Goal: Information Seeking & Learning: Find specific fact

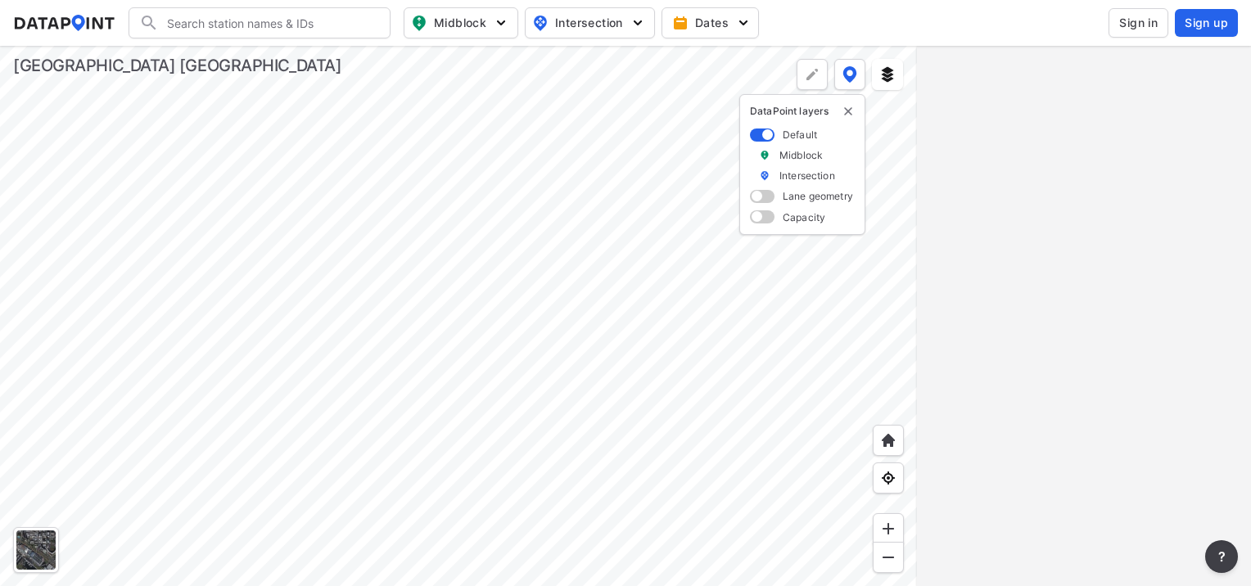
click at [409, 328] on div at bounding box center [458, 316] width 917 height 541
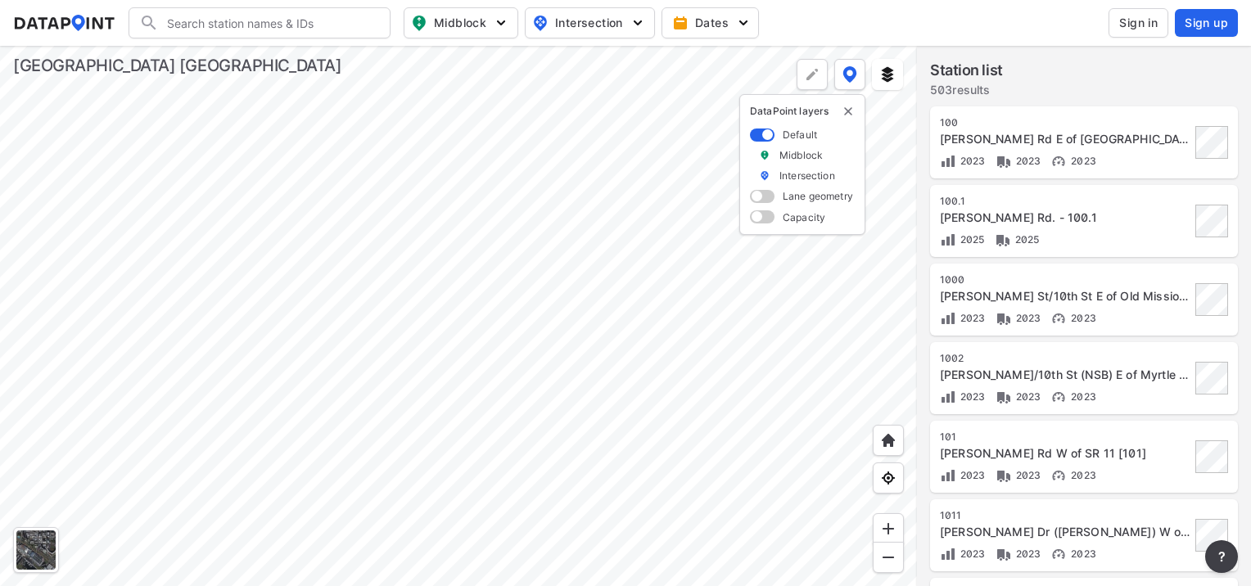
click at [524, 311] on div at bounding box center [458, 316] width 917 height 541
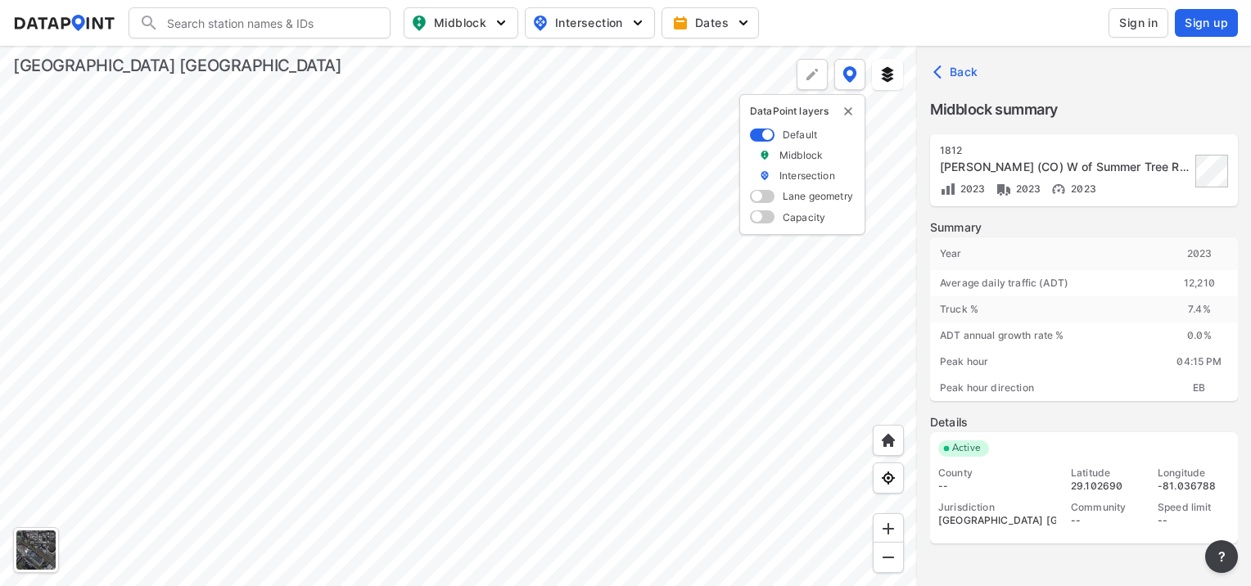
click at [625, 222] on label "Summary" at bounding box center [1084, 227] width 308 height 16
click at [573, 508] on div at bounding box center [458, 316] width 917 height 541
click at [227, 46] on div at bounding box center [458, 316] width 917 height 541
click at [393, 224] on div at bounding box center [458, 316] width 917 height 541
click at [625, 274] on div "Average daily traffic (ADT)" at bounding box center [1045, 283] width 231 height 26
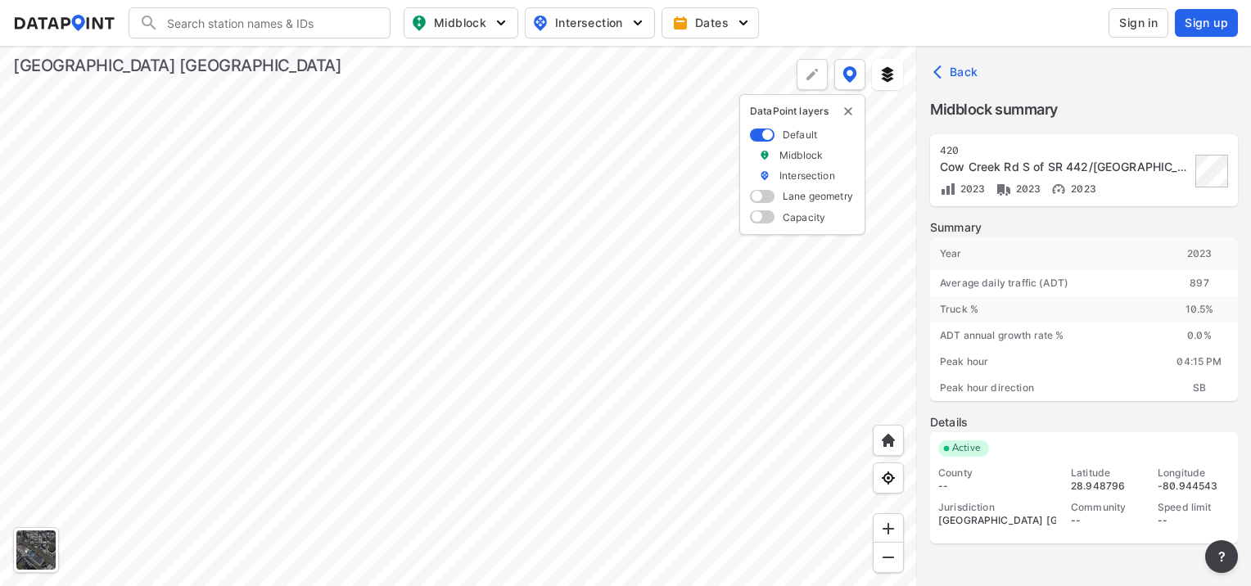
click at [501, 138] on div at bounding box center [458, 316] width 917 height 541
click at [625, 257] on div at bounding box center [458, 316] width 917 height 541
click at [605, 364] on div at bounding box center [458, 316] width 917 height 541
click at [603, 360] on div at bounding box center [458, 316] width 917 height 541
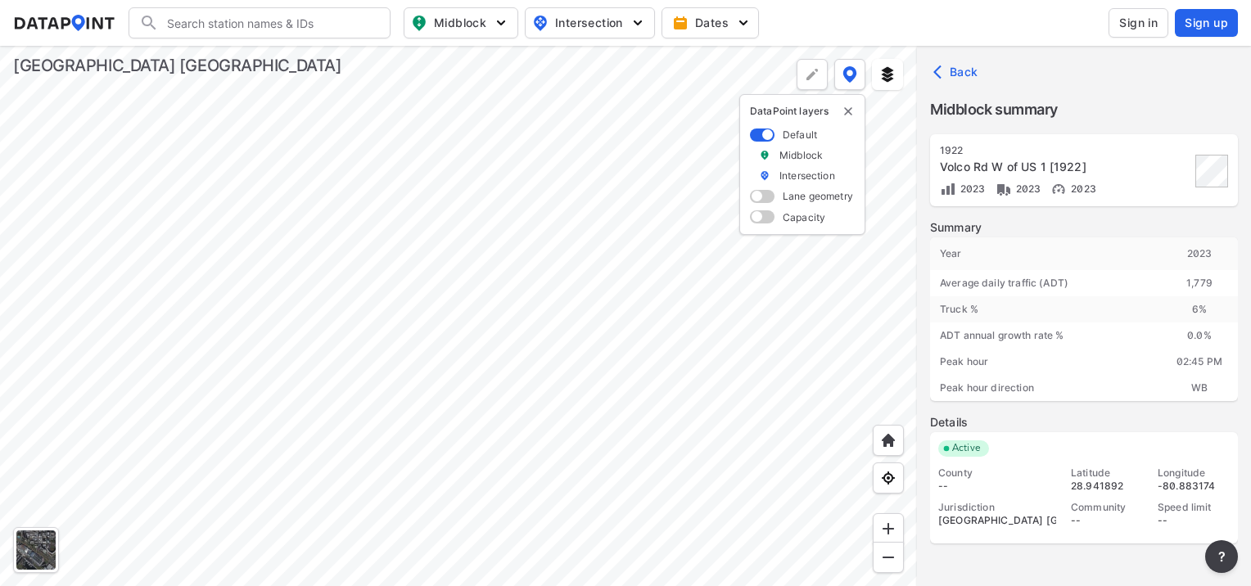
click at [603, 360] on div at bounding box center [458, 316] width 917 height 541
click at [535, 364] on div at bounding box center [458, 316] width 917 height 541
click at [536, 424] on div at bounding box center [458, 316] width 917 height 541
click at [236, 345] on div at bounding box center [458, 316] width 917 height 541
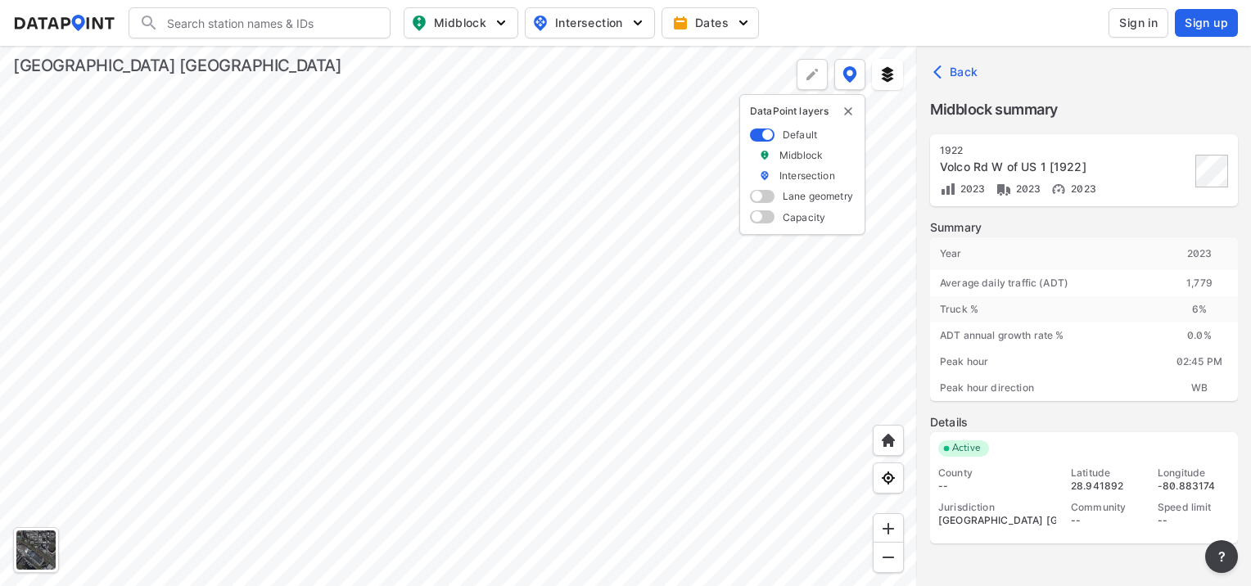
click at [554, 489] on div at bounding box center [458, 316] width 917 height 541
click at [535, 576] on div at bounding box center [458, 316] width 917 height 541
click at [560, 491] on div at bounding box center [458, 316] width 917 height 541
click at [550, 576] on div at bounding box center [458, 316] width 917 height 541
click at [400, 341] on div at bounding box center [458, 316] width 917 height 541
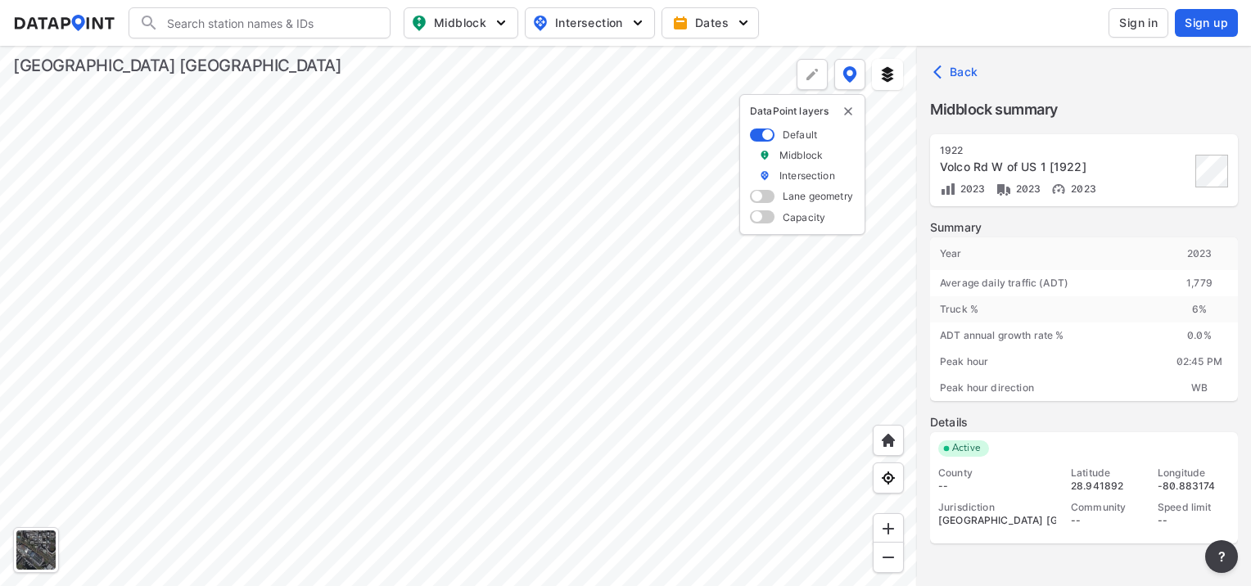
click at [182, 364] on div at bounding box center [458, 316] width 917 height 541
click at [334, 346] on div at bounding box center [458, 316] width 917 height 541
click at [482, 140] on div at bounding box center [458, 316] width 917 height 541
click at [569, 330] on div at bounding box center [458, 316] width 917 height 541
click at [149, 470] on div at bounding box center [458, 316] width 917 height 541
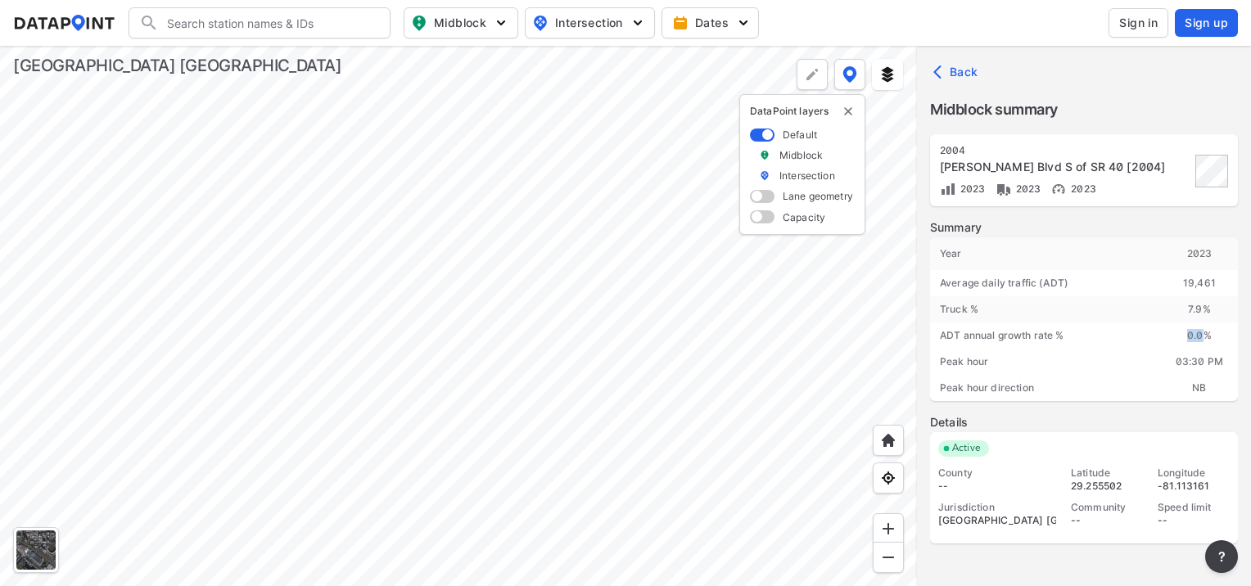
drag, startPoint x: 1203, startPoint y: 337, endPoint x: 1133, endPoint y: 337, distance: 70.4
click at [625, 337] on div "Year [DATE] Average daily traffic (ADT) 19,461 Truck % 7.9 % ADT annual growth …" at bounding box center [1084, 319] width 308 height 164
click at [625, 337] on div "ADT annual growth rate %" at bounding box center [1045, 336] width 231 height 26
click at [625, 383] on div "Peak hour direction" at bounding box center [1045, 388] width 231 height 26
